Goal: Navigation & Orientation: Locate item on page

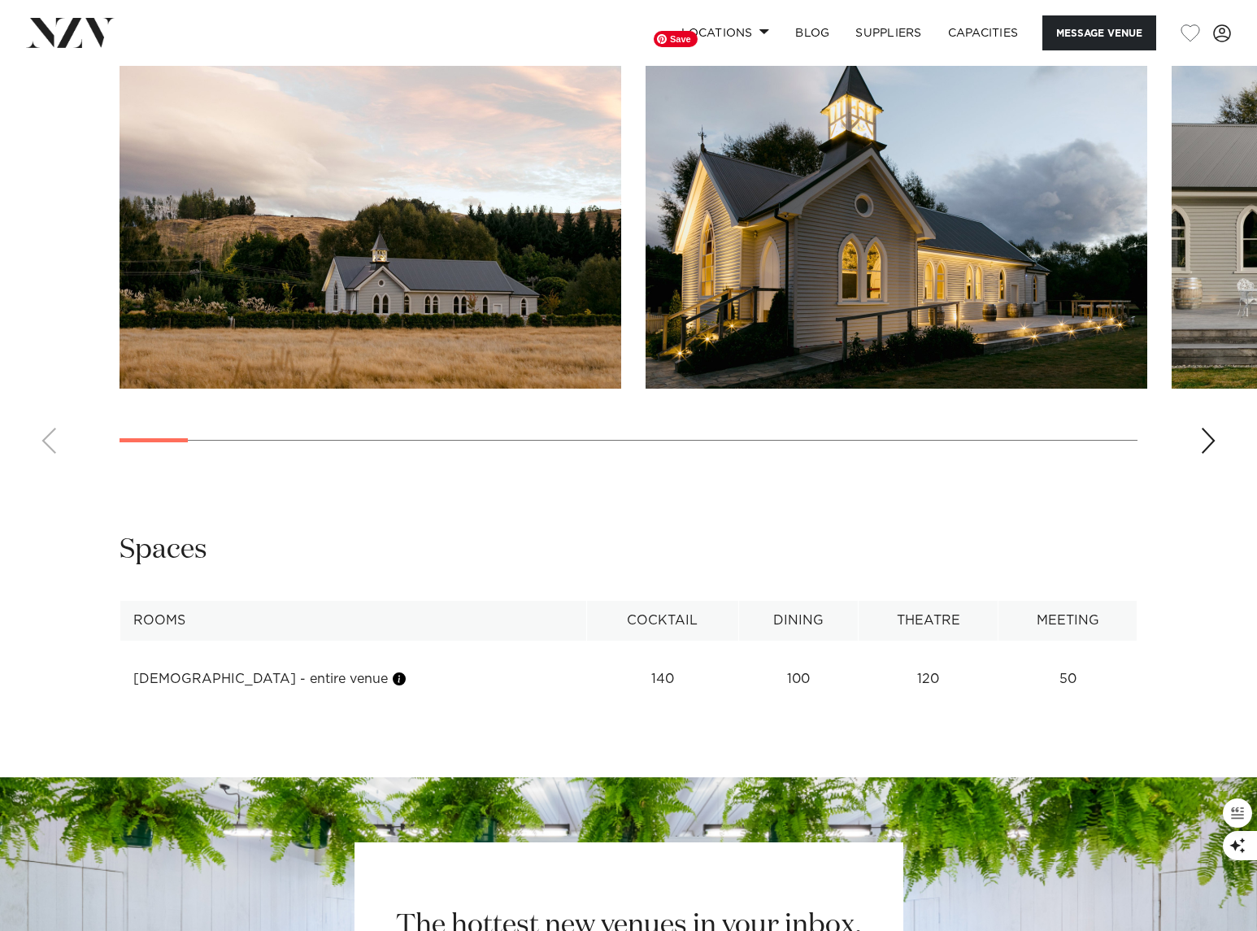
scroll to position [1602, 0]
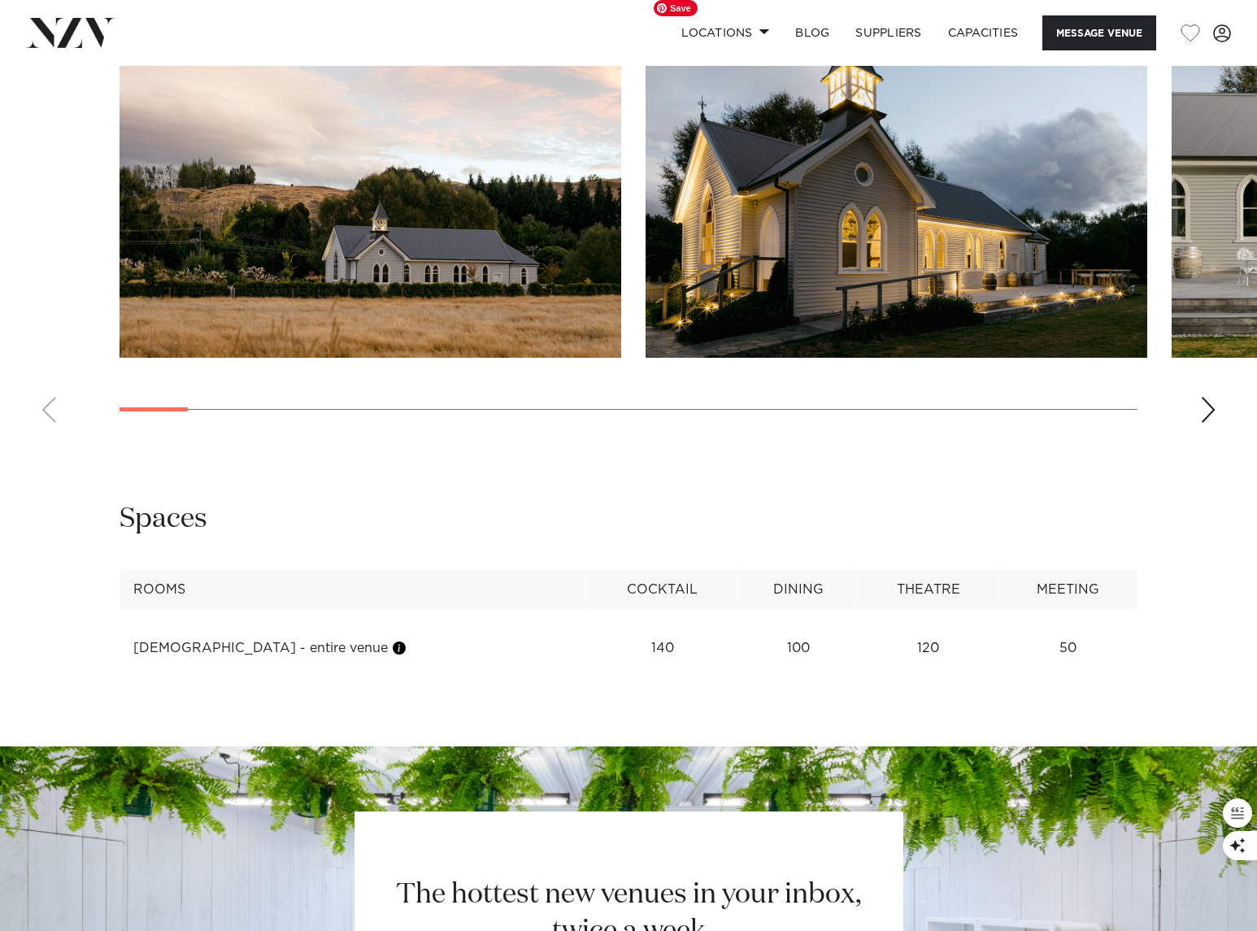
click at [1013, 258] on img "2 / 29" at bounding box center [896, 173] width 502 height 368
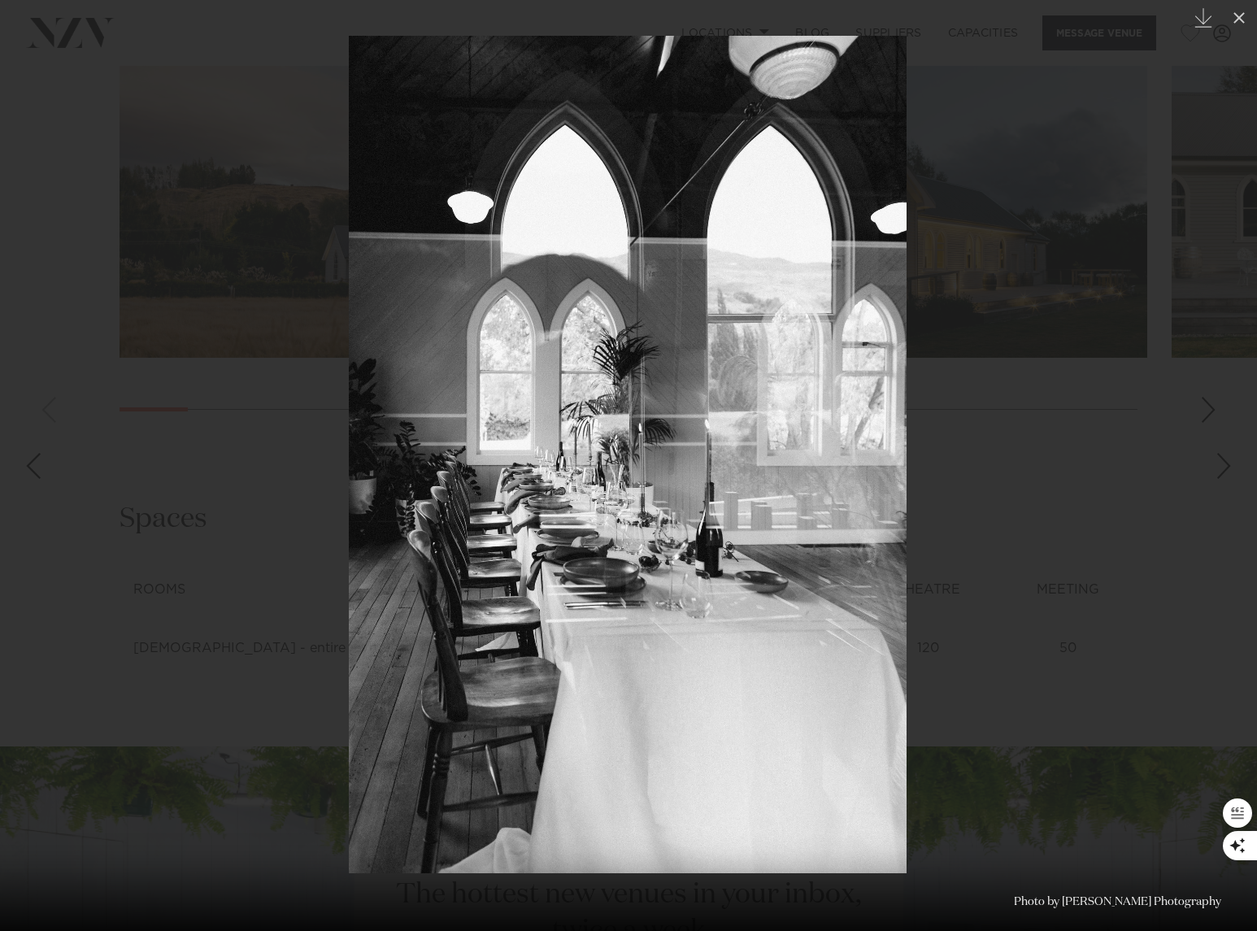
click at [37, 212] on div at bounding box center [628, 465] width 1257 height 931
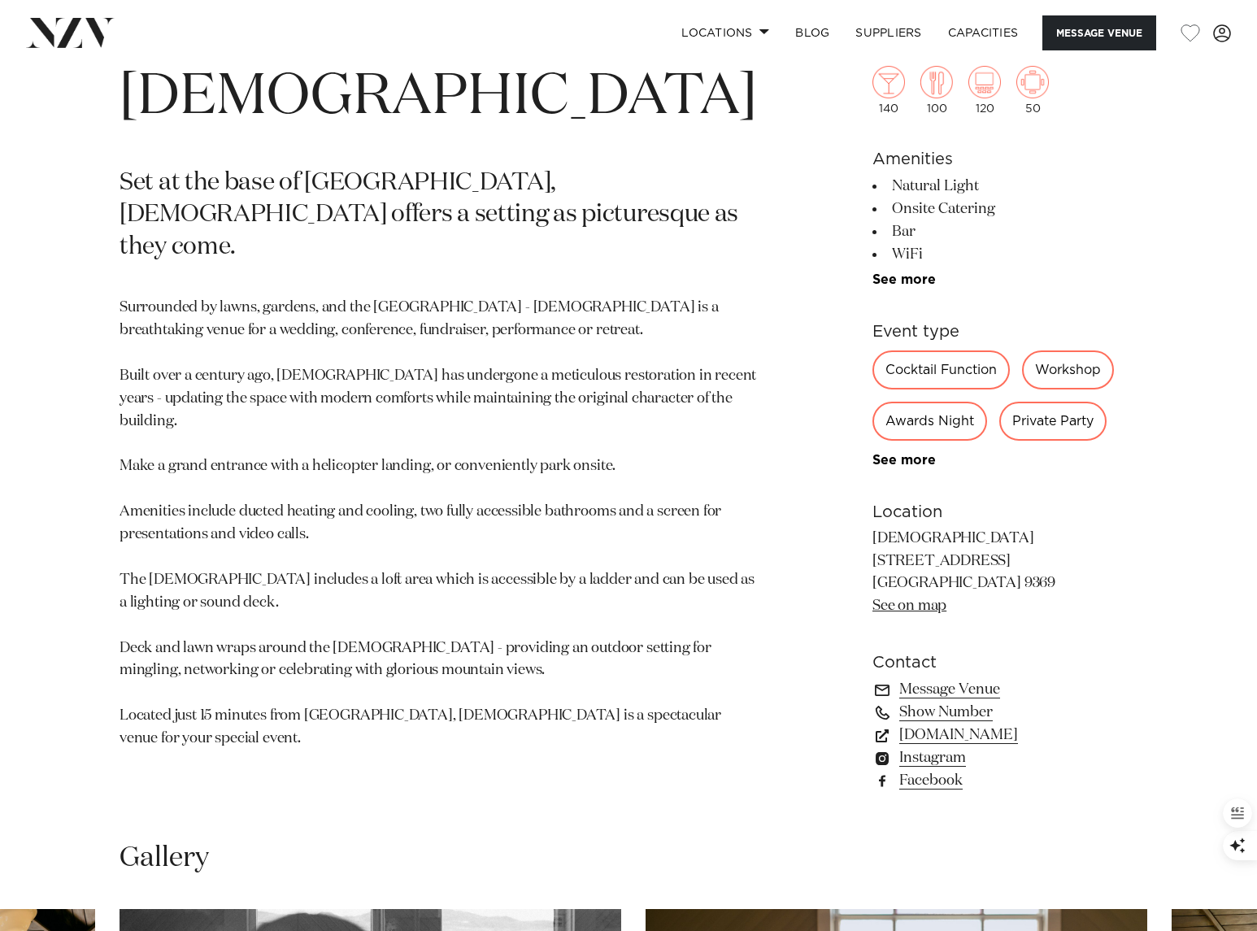
scroll to position [699, 0]
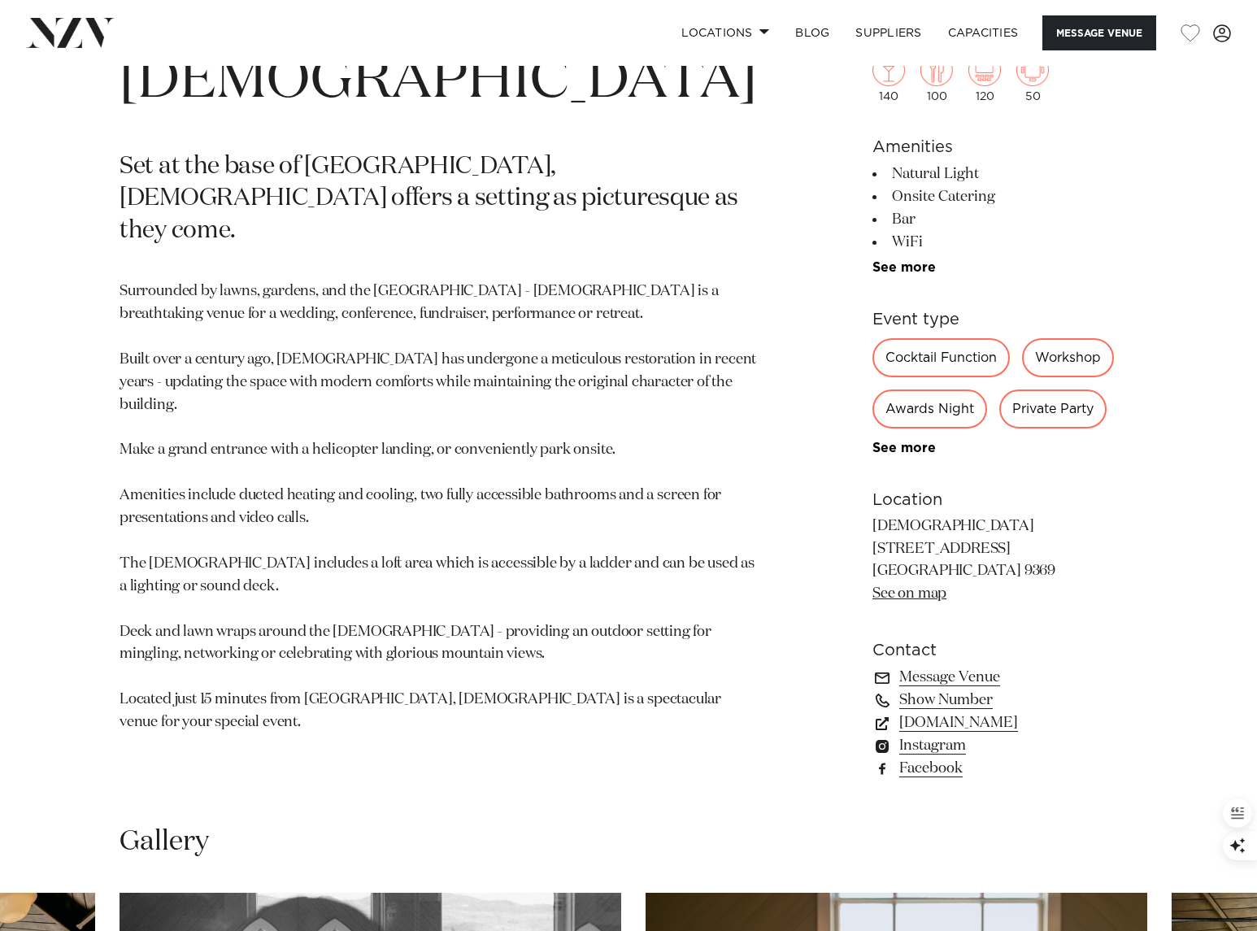
click at [928, 601] on link "See on map" at bounding box center [909, 593] width 74 height 15
